Goal: Transaction & Acquisition: Purchase product/service

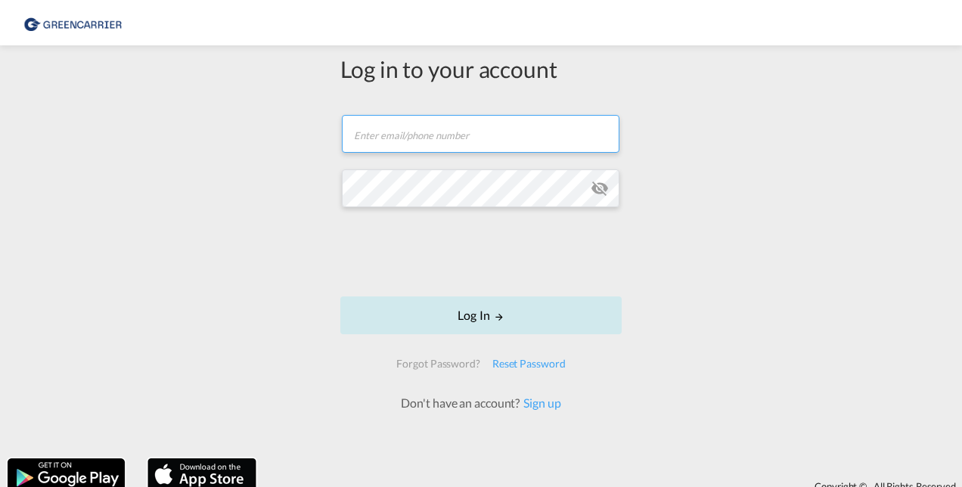
type input "[PERSON_NAME][EMAIL_ADDRESS][DOMAIN_NAME]"
click at [464, 318] on button "Log In" at bounding box center [480, 316] width 281 height 38
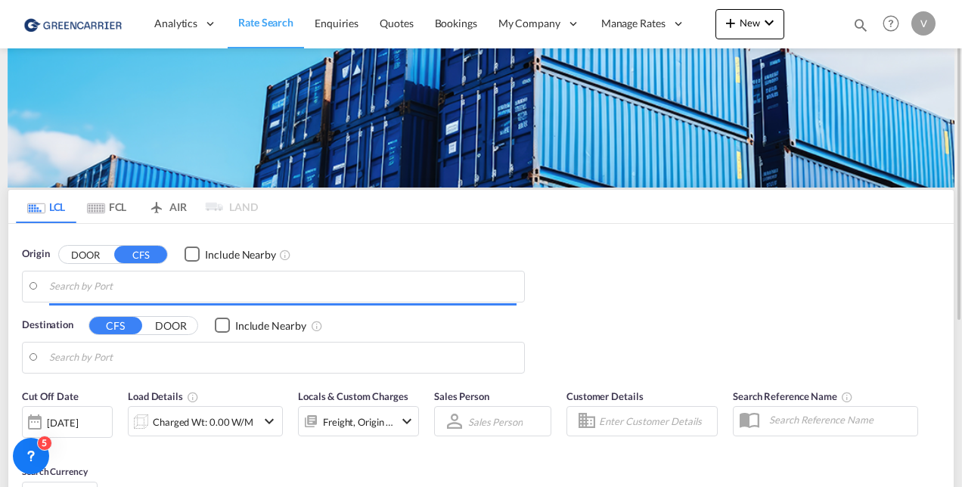
type input "CZ-25751, [GEOGRAPHIC_DATA]"
type input "[US_STATE][GEOGRAPHIC_DATA], [GEOGRAPHIC_DATA], [GEOGRAPHIC_DATA]"
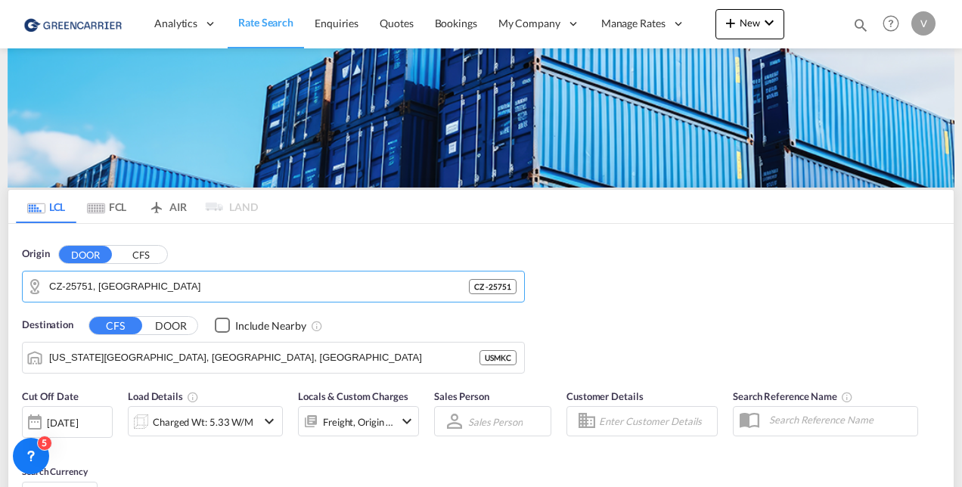
drag, startPoint x: 144, startPoint y: 290, endPoint x: -142, endPoint y: 245, distance: 290.3
click at [0, 245] on html "Analytics Reports Dashboard Rate Search Enquiries Quotes" at bounding box center [481, 243] width 962 height 487
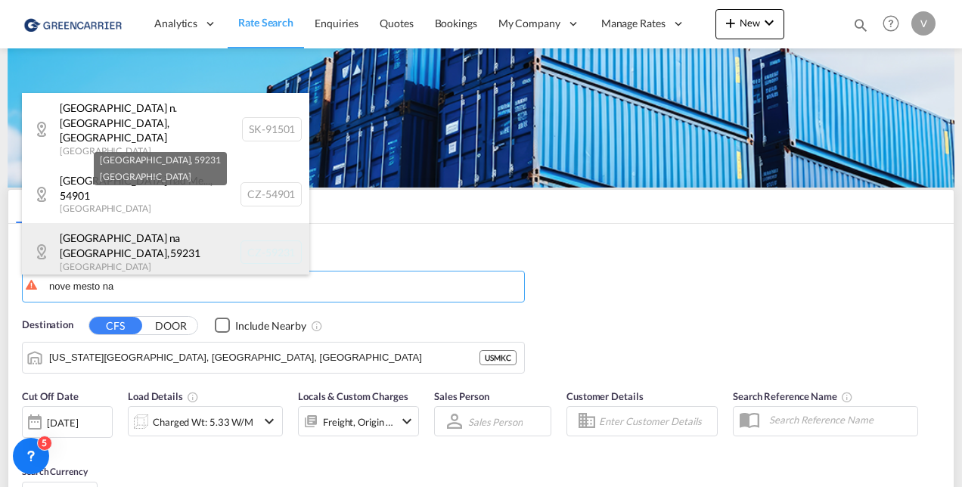
click at [165, 228] on div "[GEOGRAPHIC_DATA] , 59231 [GEOGRAPHIC_DATA] CZ-59231" at bounding box center [165, 251] width 287 height 57
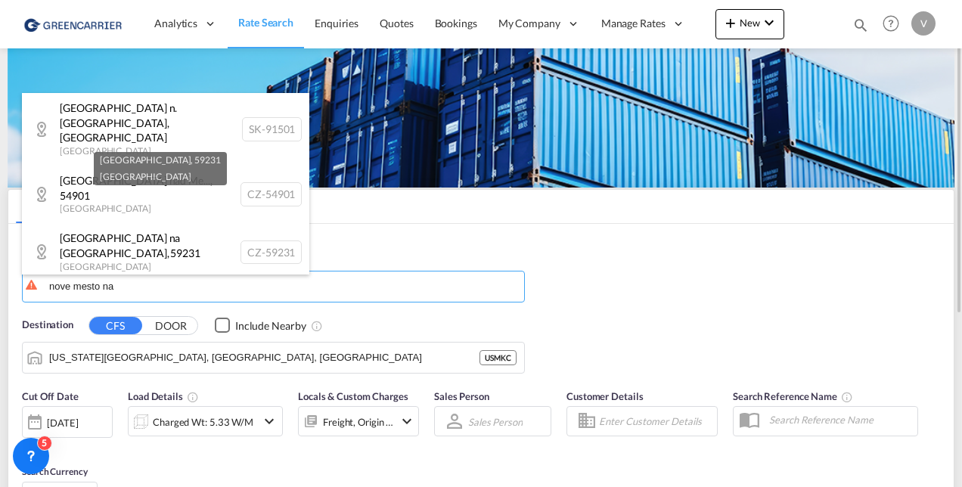
type input "CZ-59231, [GEOGRAPHIC_DATA]"
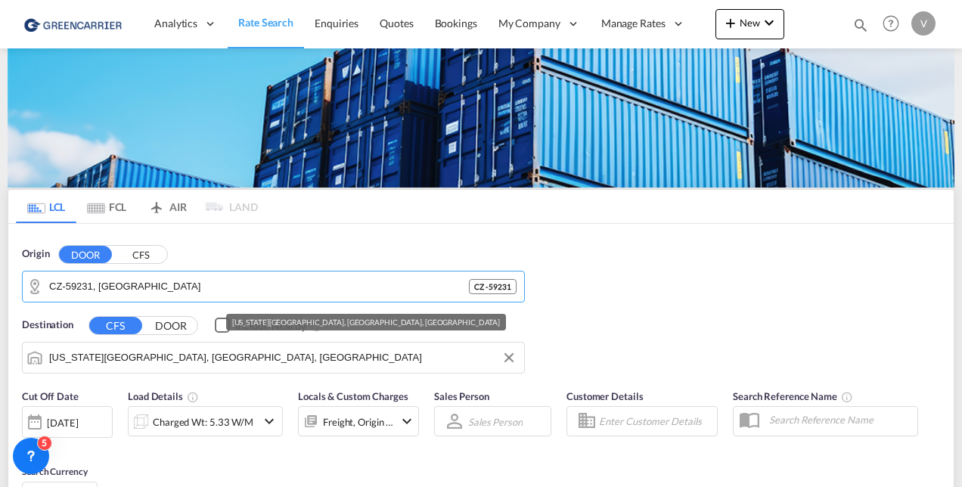
drag, startPoint x: 166, startPoint y: 360, endPoint x: -209, endPoint y: 290, distance: 380.8
click at [0, 290] on html "Analytics Reports Dashboard Rate Search Enquiries Quotes" at bounding box center [481, 243] width 962 height 487
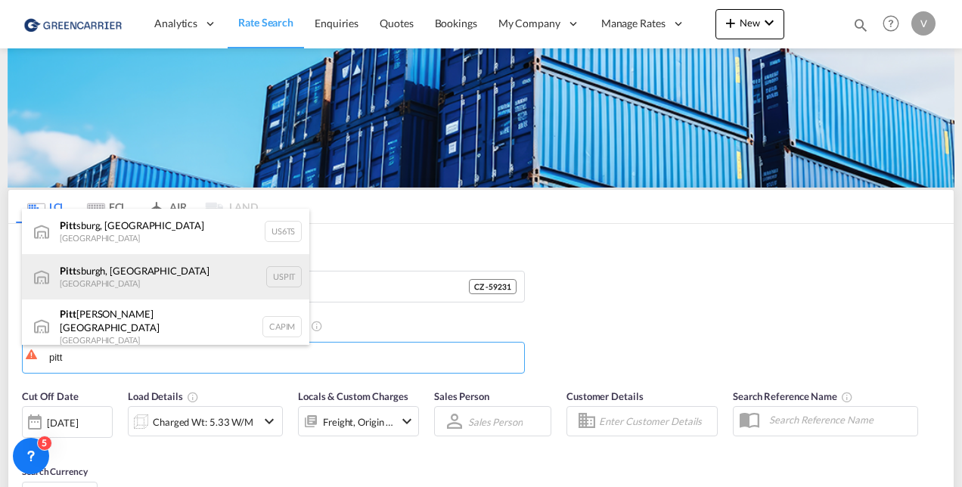
click at [67, 284] on div "Pitt sburgh, [GEOGRAPHIC_DATA] [GEOGRAPHIC_DATA] USPIT" at bounding box center [165, 276] width 287 height 45
type input "[GEOGRAPHIC_DATA], [GEOGRAPHIC_DATA], USPIT"
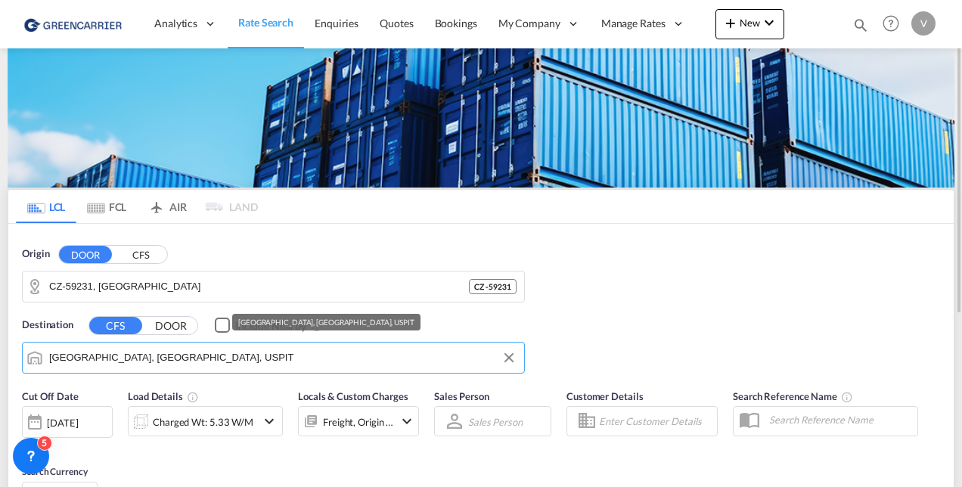
scroll to position [151, 0]
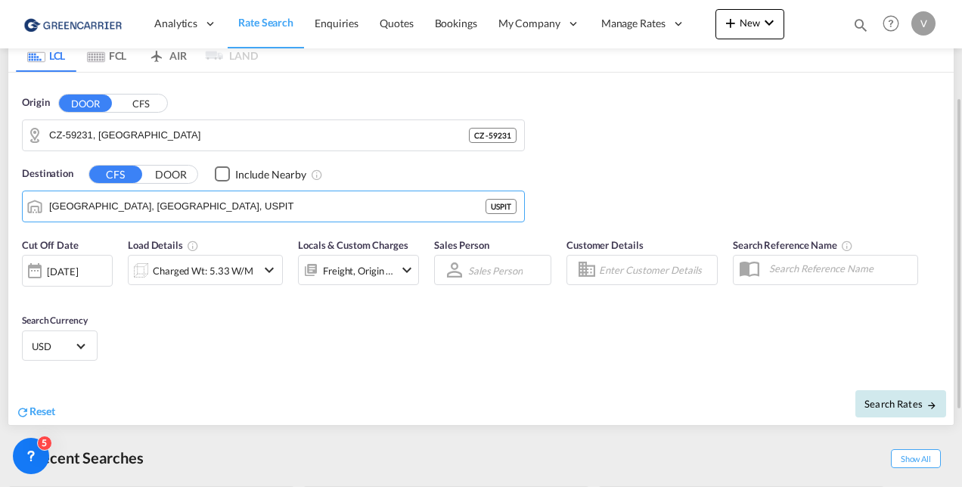
click at [911, 399] on span "Search Rates" at bounding box center [901, 404] width 73 height 12
type input "59231 to USPIT / [DATE]"
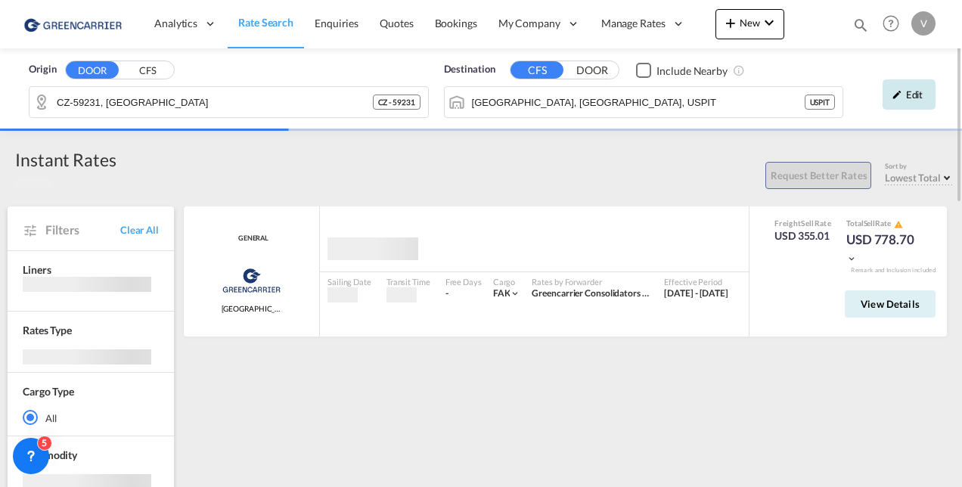
click at [912, 94] on div "Edit" at bounding box center [909, 94] width 53 height 30
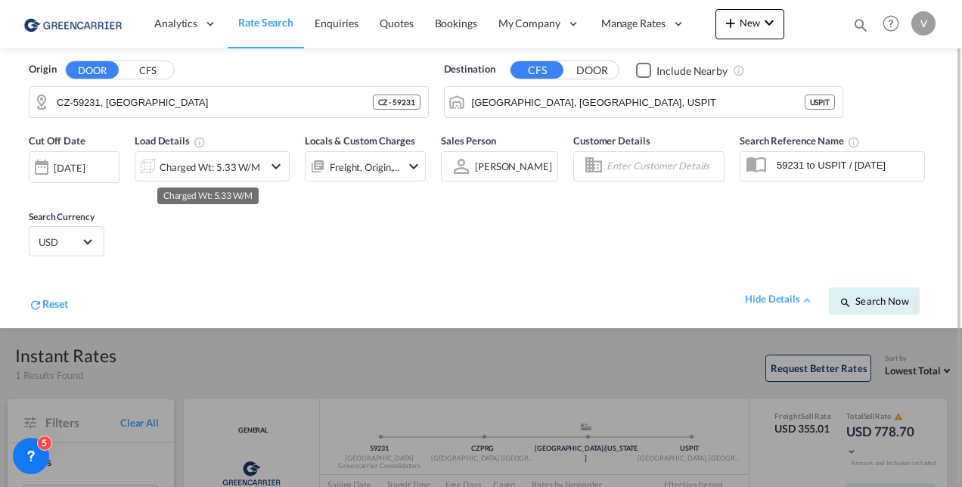
click at [198, 165] on div "Charged Wt: 5.33 W/M" at bounding box center [210, 167] width 101 height 21
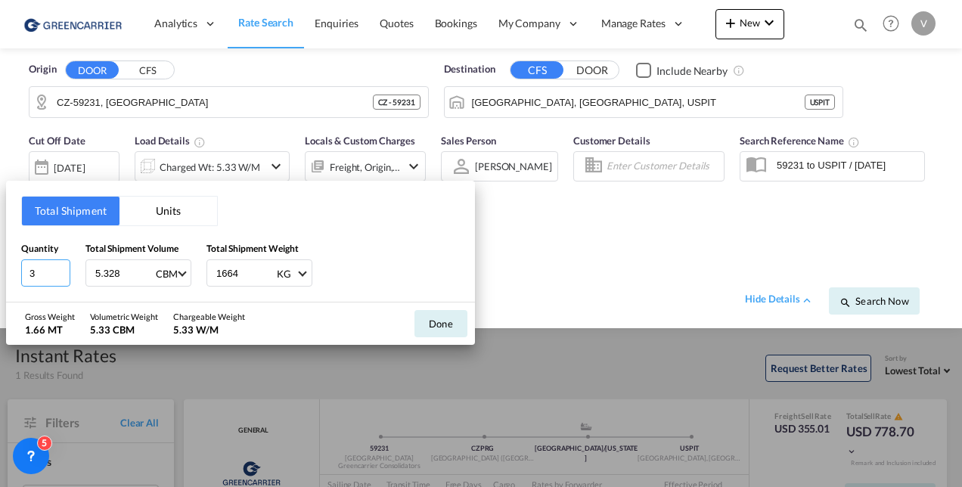
drag, startPoint x: 36, startPoint y: 273, endPoint x: -39, endPoint y: 256, distance: 76.0
click at [0, 256] on html "Analytics Reports Dashboard Rate Search Enquiries Quotes" at bounding box center [481, 243] width 962 height 487
click at [105, 269] on input "5.328" at bounding box center [124, 273] width 61 height 26
type input "1.248"
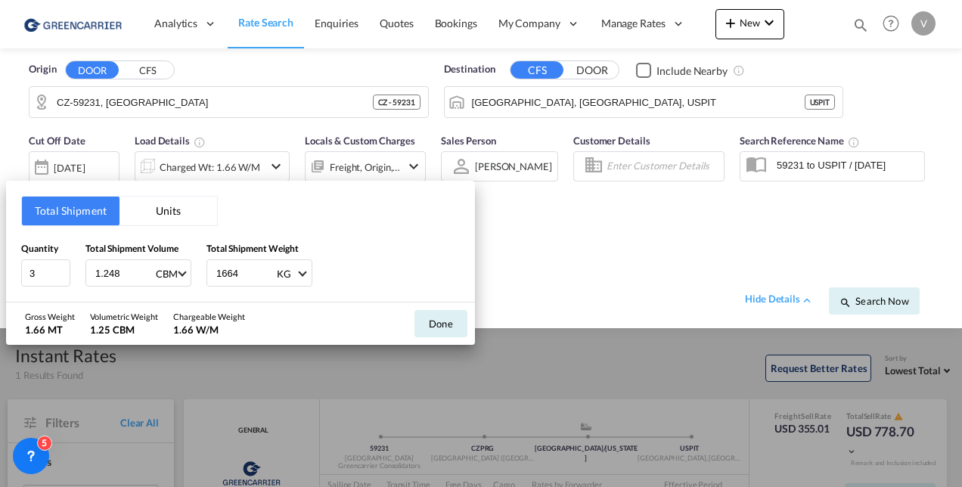
click at [234, 268] on input "1664" at bounding box center [245, 273] width 61 height 26
click at [235, 269] on input "1664" at bounding box center [245, 273] width 61 height 26
type input "325"
click at [443, 326] on button "Done" at bounding box center [441, 323] width 53 height 27
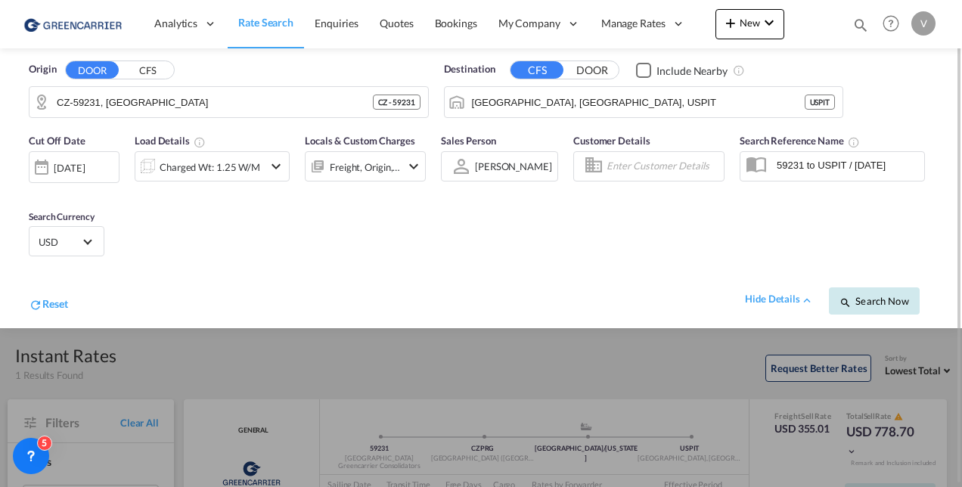
click at [885, 304] on span "Search Now" at bounding box center [874, 301] width 69 height 12
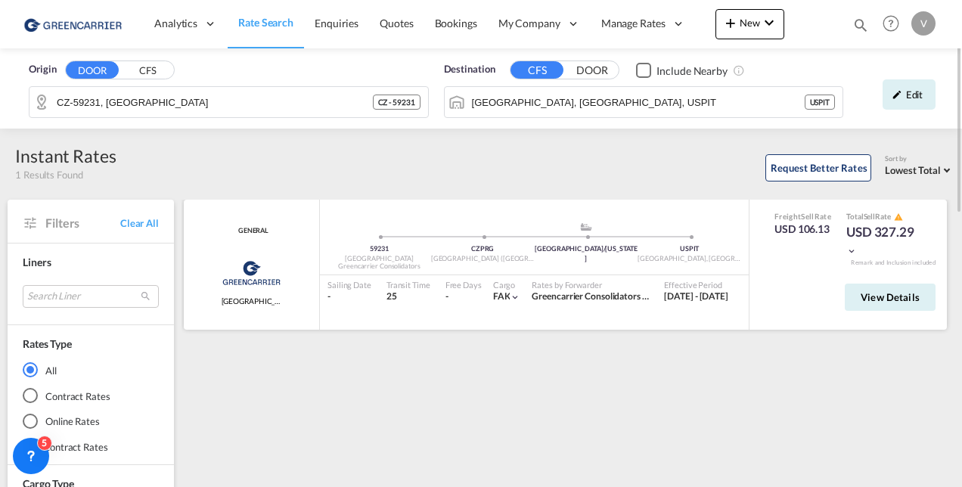
click at [851, 246] on md-icon "icon-chevron-down" at bounding box center [851, 251] width 11 height 11
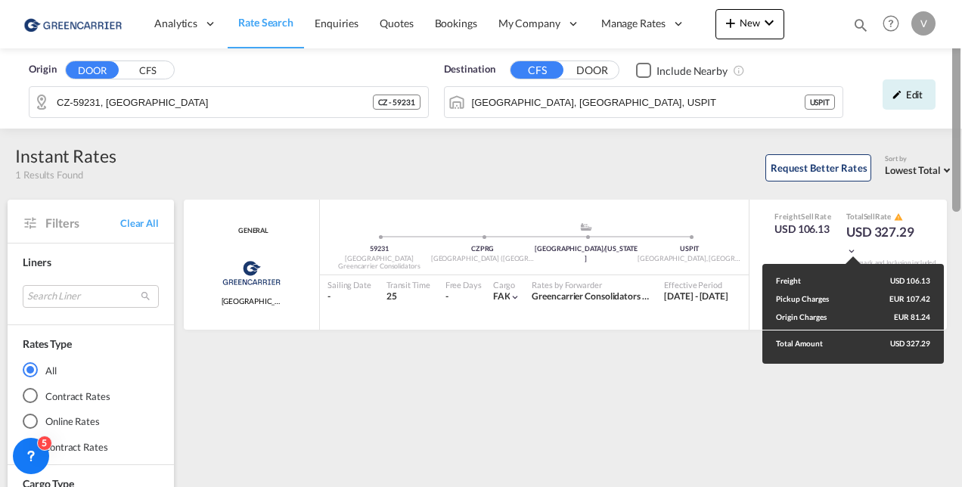
drag, startPoint x: 474, startPoint y: 418, endPoint x: 961, endPoint y: 231, distance: 522.2
click at [489, 415] on div "Freight USD 106.13 Pickup Charges EUR 107.42 Origin Charges EUR 81.24 Total Amo…" at bounding box center [481, 243] width 962 height 487
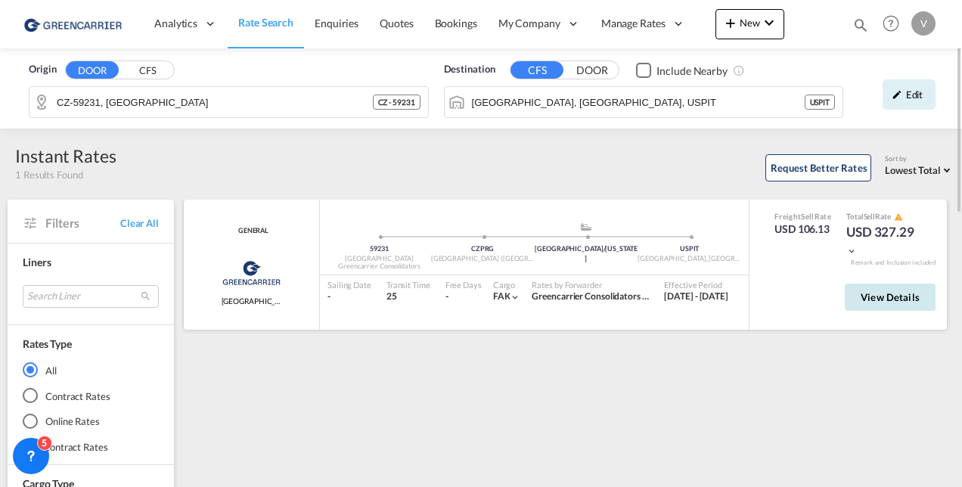
click at [900, 300] on span "View Details" at bounding box center [890, 297] width 59 height 12
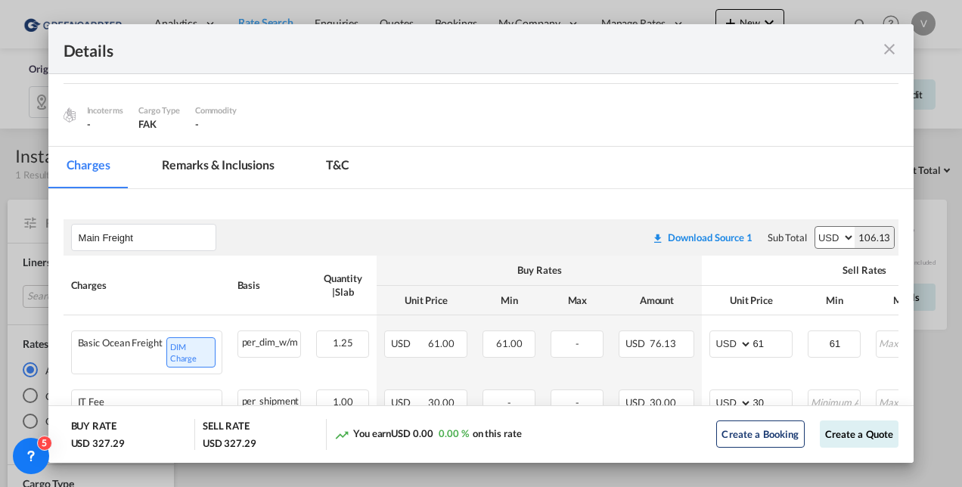
scroll to position [303, 0]
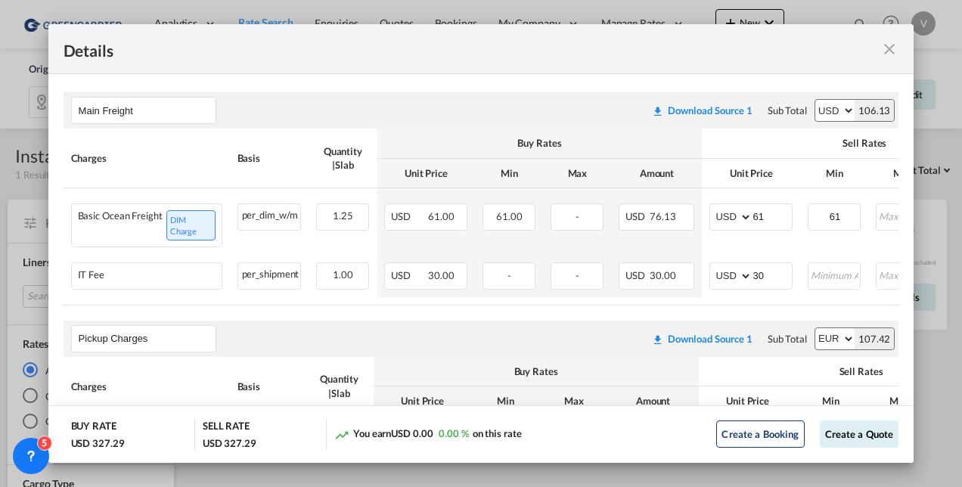
click at [887, 43] on md-icon "icon-close fg-AAA8AD m-0 cursor" at bounding box center [889, 49] width 18 height 18
